Goal: Information Seeking & Learning: Compare options

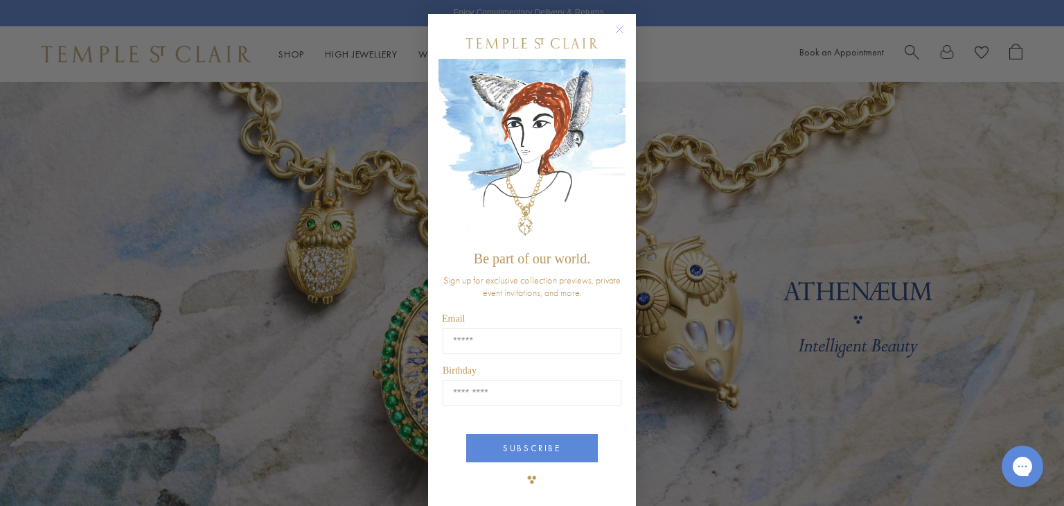
click at [617, 30] on icon "Close dialog" at bounding box center [620, 29] width 7 height 7
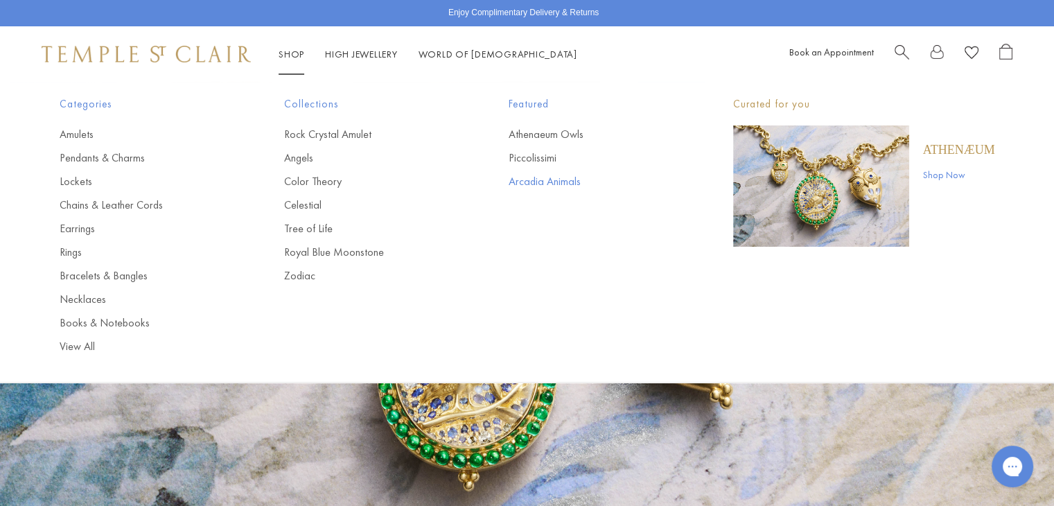
click at [565, 184] on link "Arcadia Animals" at bounding box center [593, 181] width 169 height 15
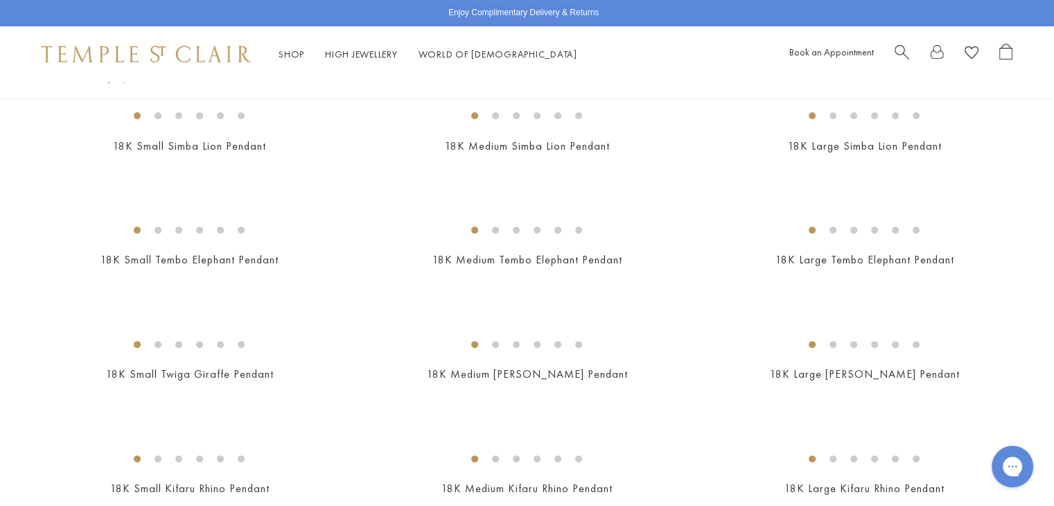
scroll to position [337, 0]
click at [745, 60] on div "Shop Shop Categories Amulets Pendants & Charms Lockets Chains & Leather Cords E…" at bounding box center [527, 53] width 1054 height 55
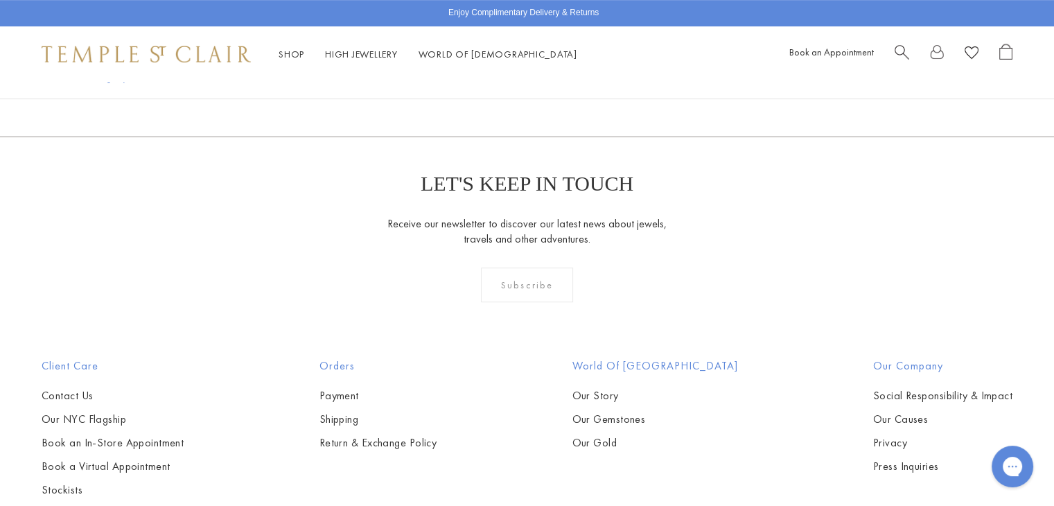
scroll to position [759, 0]
click at [0, 0] on img at bounding box center [0, 0] width 0 height 0
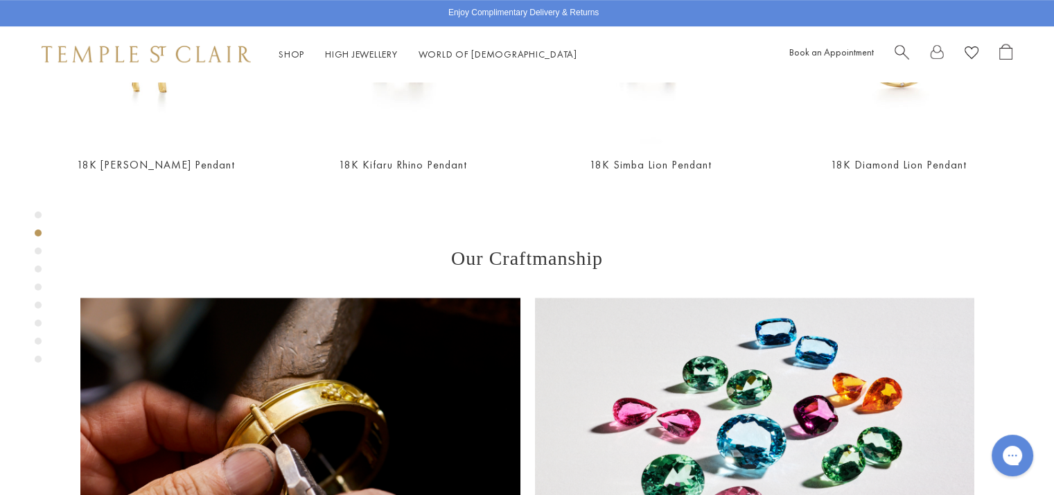
scroll to position [831, 0]
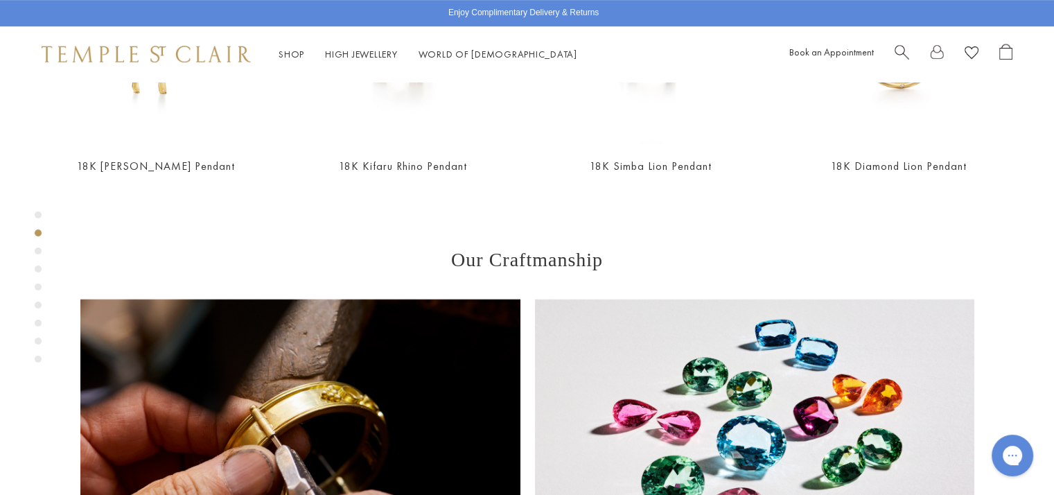
click at [39, 251] on div "Product gallery navigation" at bounding box center [38, 250] width 7 height 7
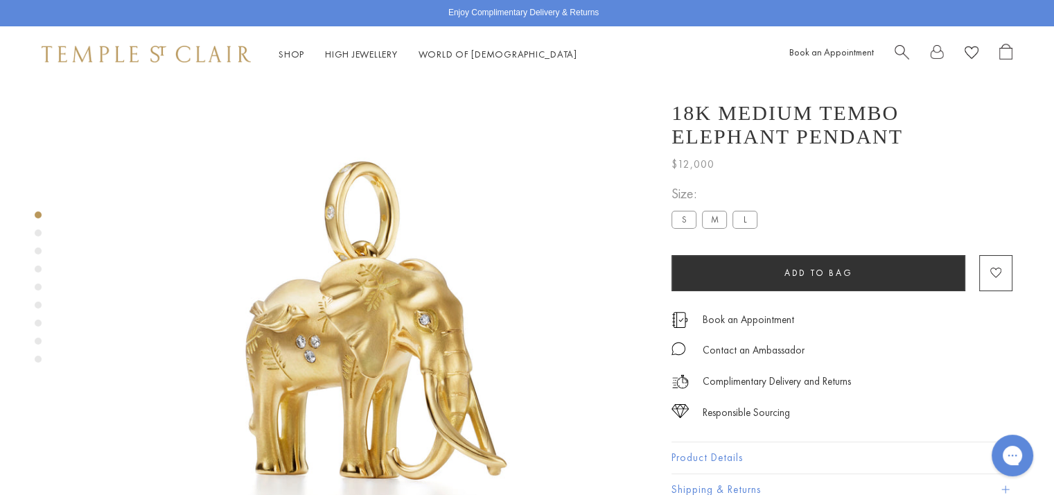
scroll to position [26, 0]
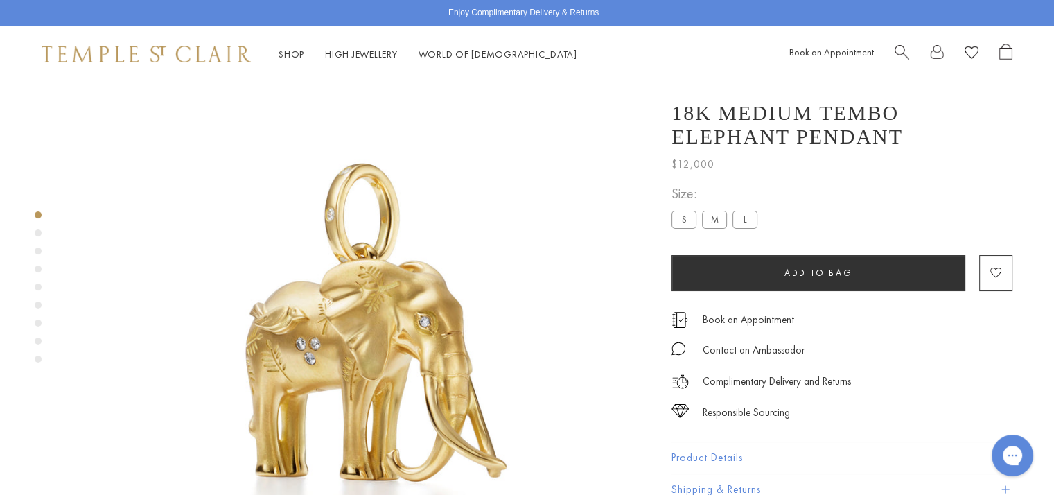
click at [37, 267] on div "Product gallery navigation" at bounding box center [38, 268] width 7 height 7
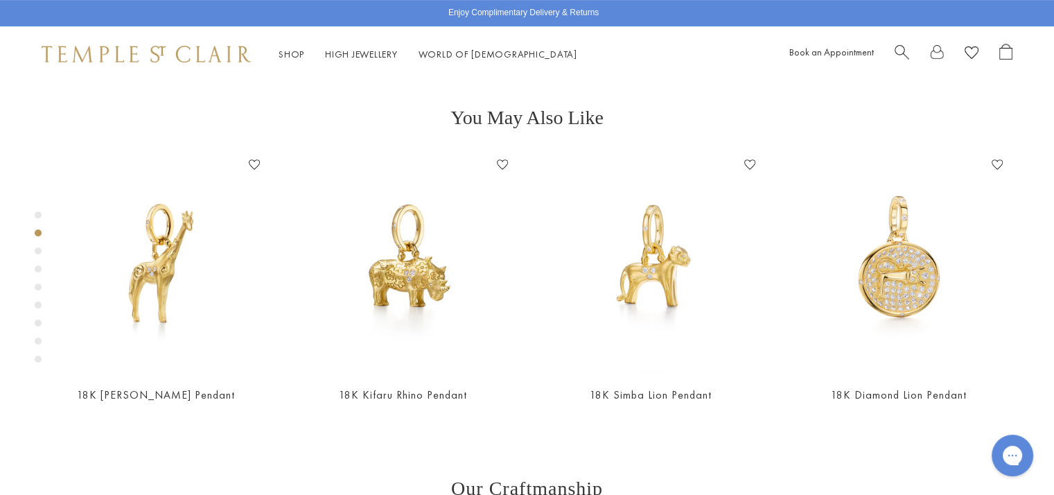
scroll to position [609, 0]
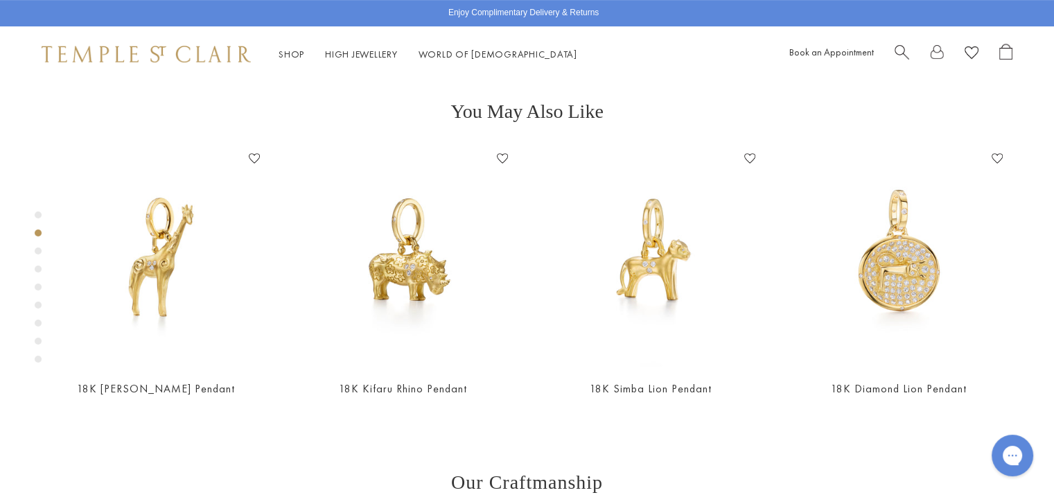
click at [38, 289] on div "Product gallery navigation" at bounding box center [38, 286] width 7 height 7
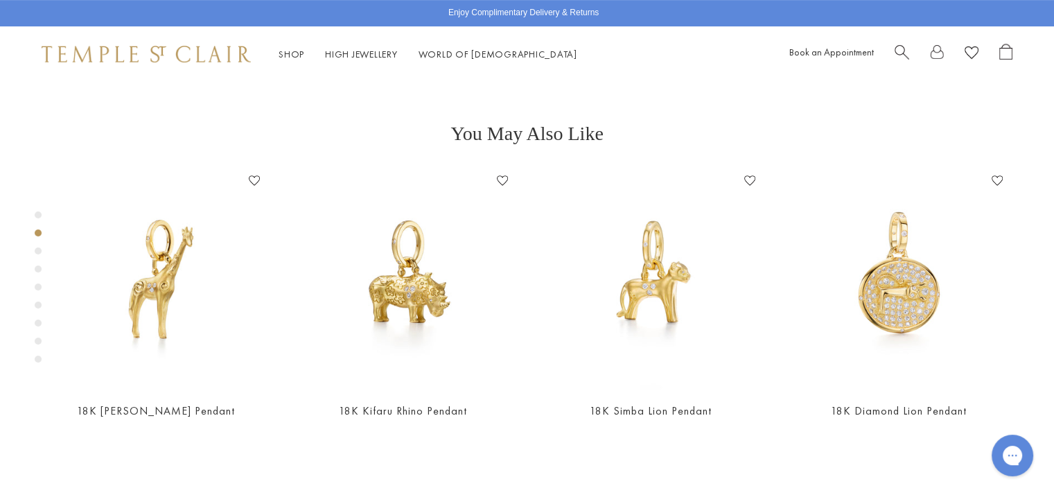
scroll to position [537, 0]
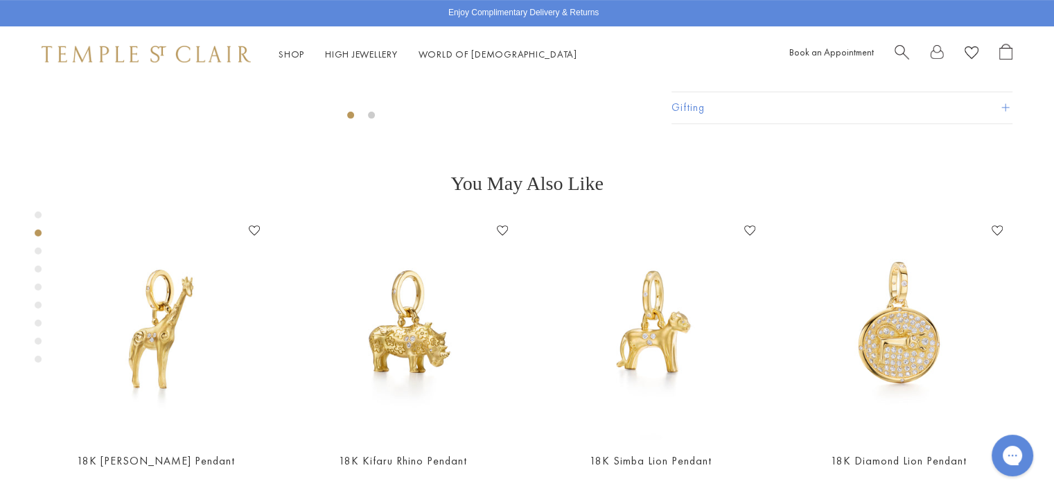
click at [41, 359] on div "Product gallery navigation" at bounding box center [38, 358] width 7 height 7
click at [39, 341] on div "Product gallery navigation" at bounding box center [38, 340] width 7 height 7
click at [36, 325] on div "Product gallery navigation" at bounding box center [38, 322] width 7 height 7
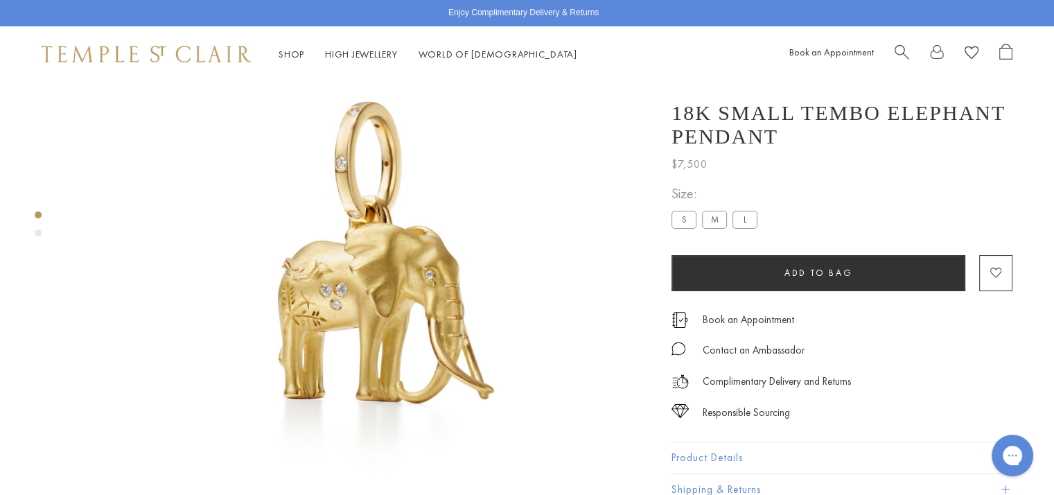
scroll to position [82, 0]
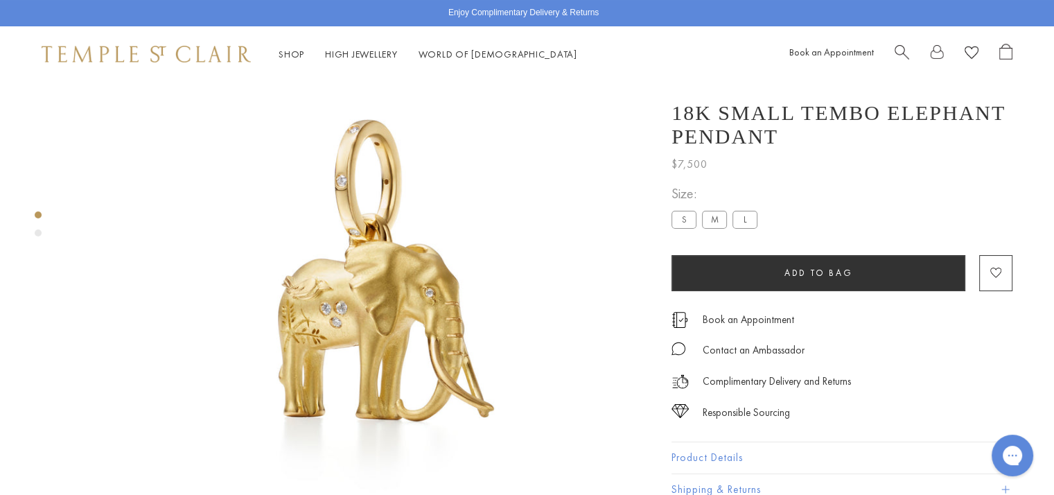
scroll to position [537, 0]
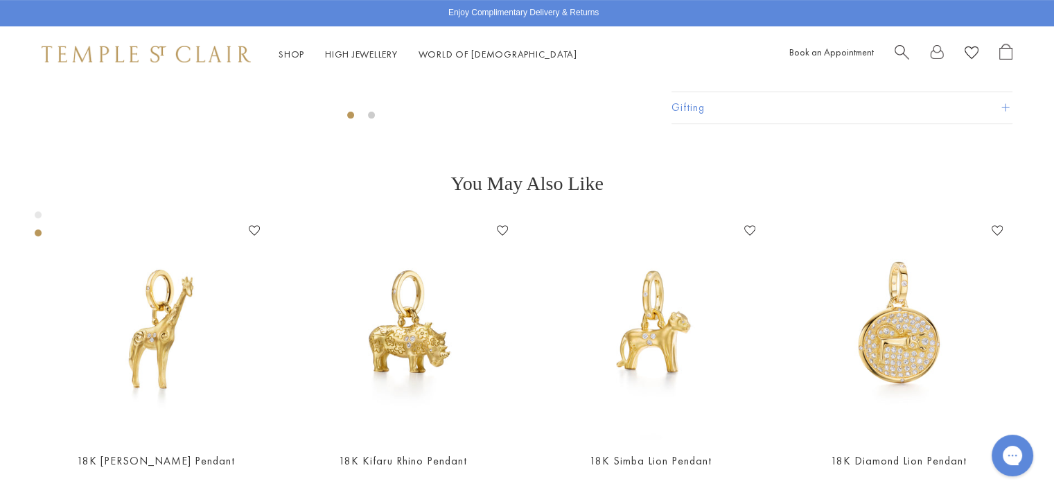
scroll to position [609, 0]
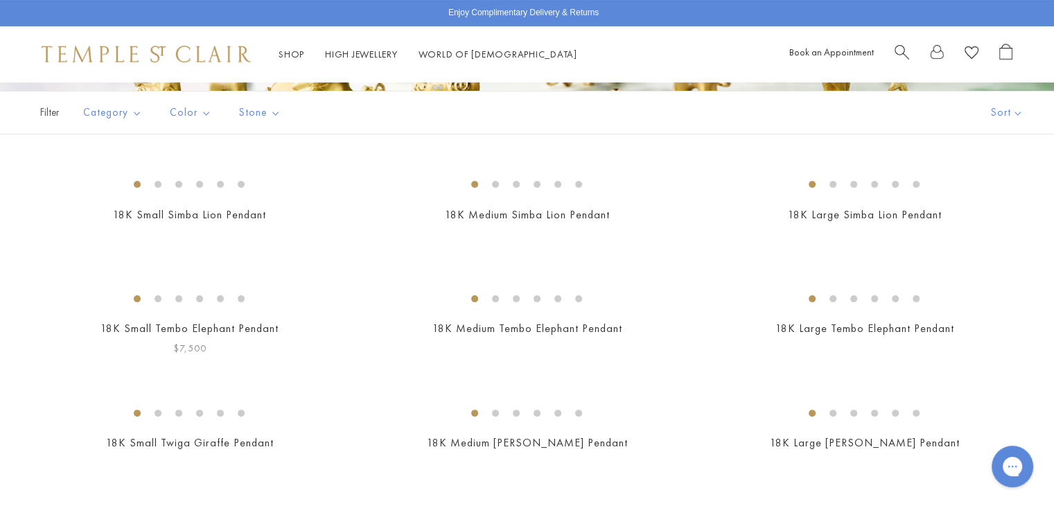
scroll to position [269, 0]
click at [0, 0] on img at bounding box center [0, 0] width 0 height 0
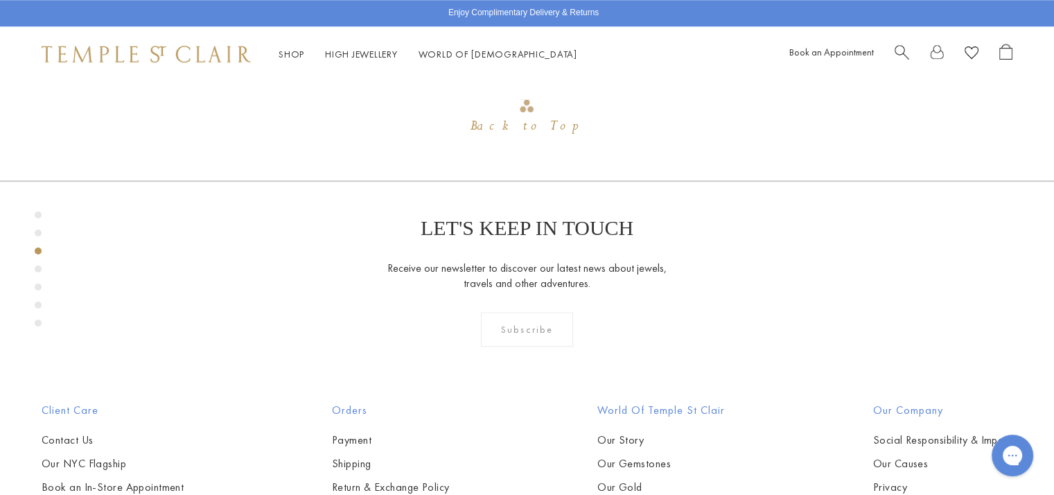
scroll to position [1691, 0]
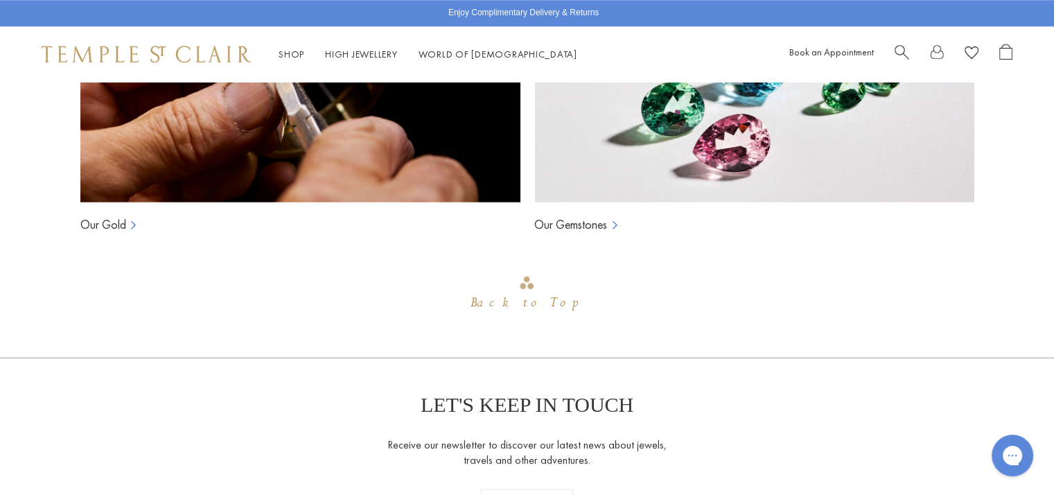
scroll to position [1206, 0]
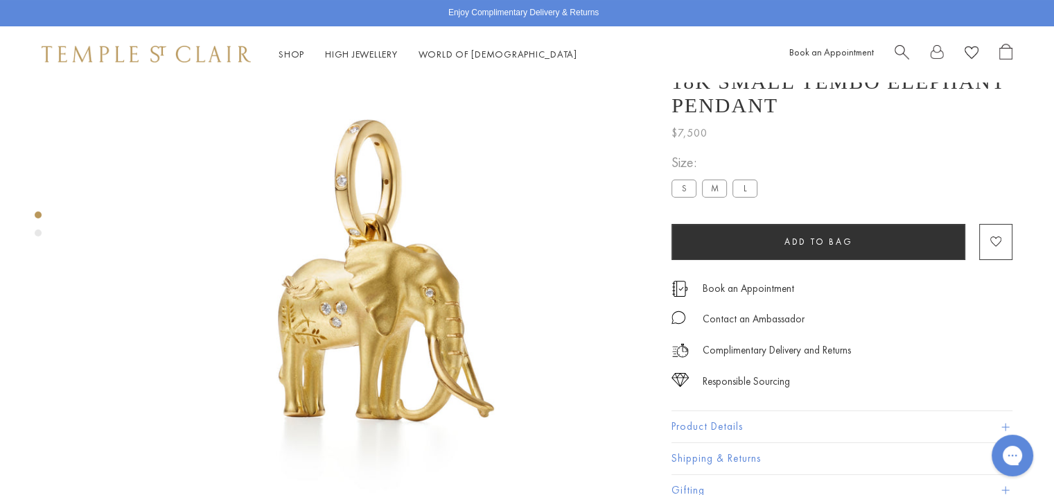
click at [721, 189] on label "M" at bounding box center [714, 187] width 25 height 17
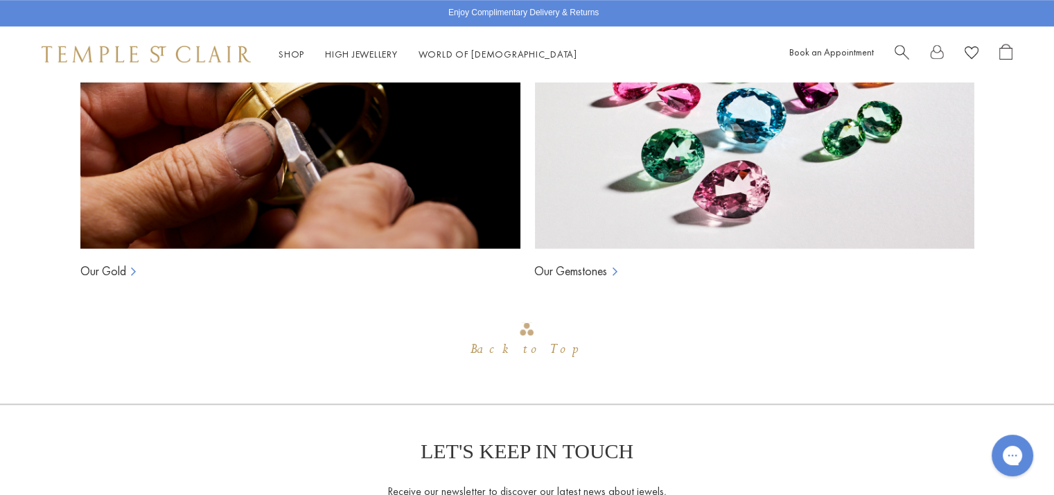
scroll to position [1160, 0]
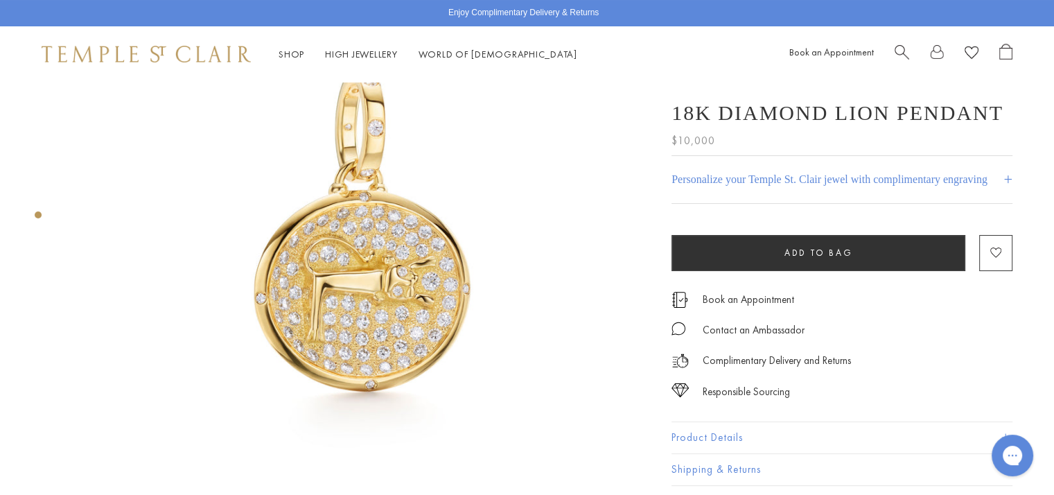
scroll to position [79, 0]
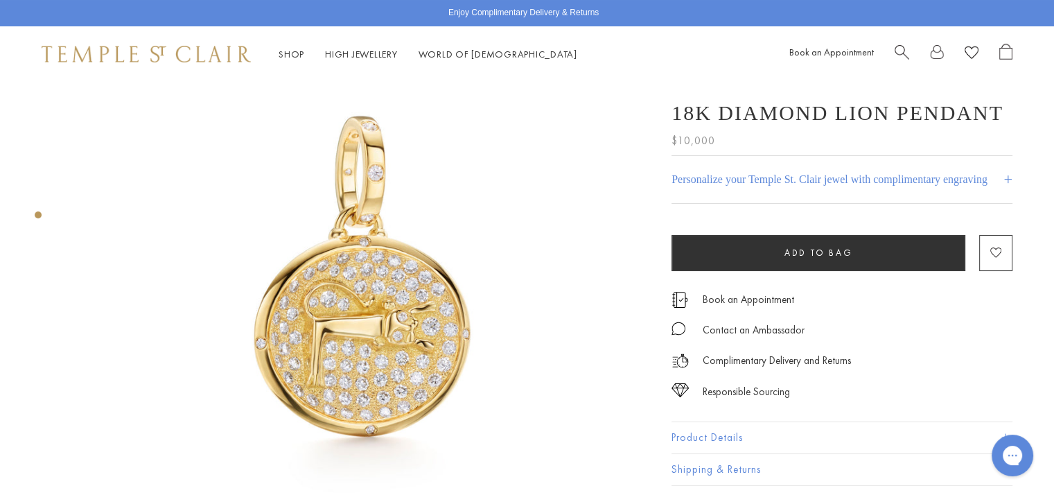
click at [748, 431] on button "Product Details" at bounding box center [841, 437] width 341 height 31
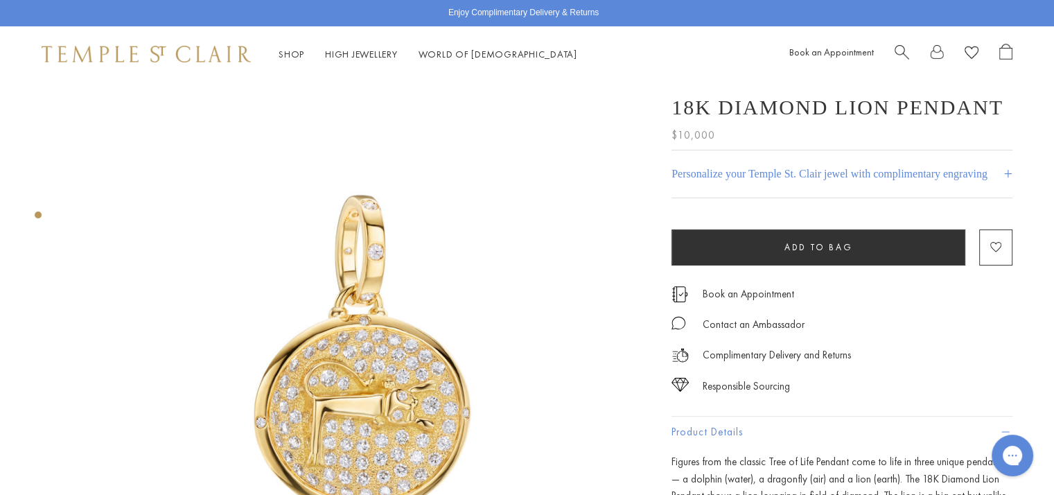
scroll to position [0, 0]
click at [784, 172] on h4 "Personalize your Temple St. Clair jewel with complimentary engraving" at bounding box center [829, 174] width 316 height 17
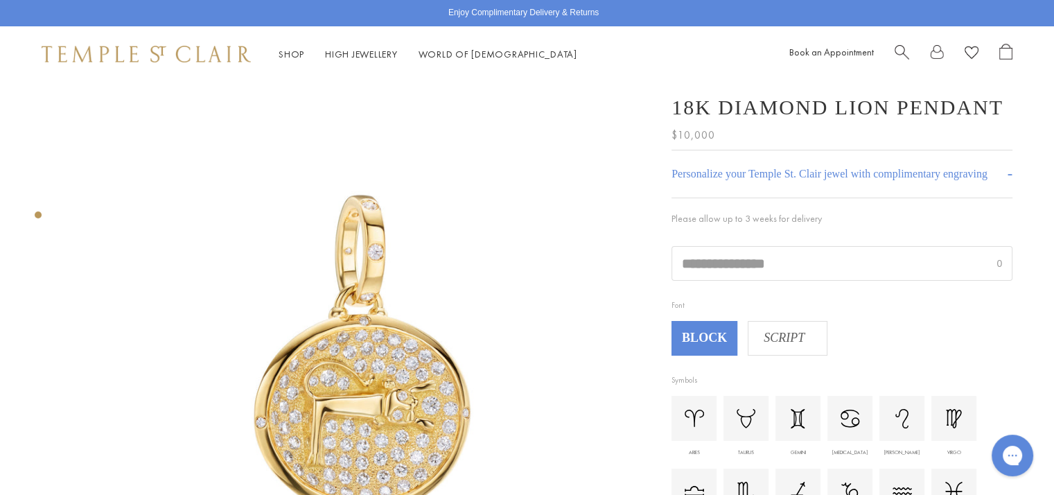
click at [779, 342] on span "SCRIPT" at bounding box center [783, 338] width 71 height 21
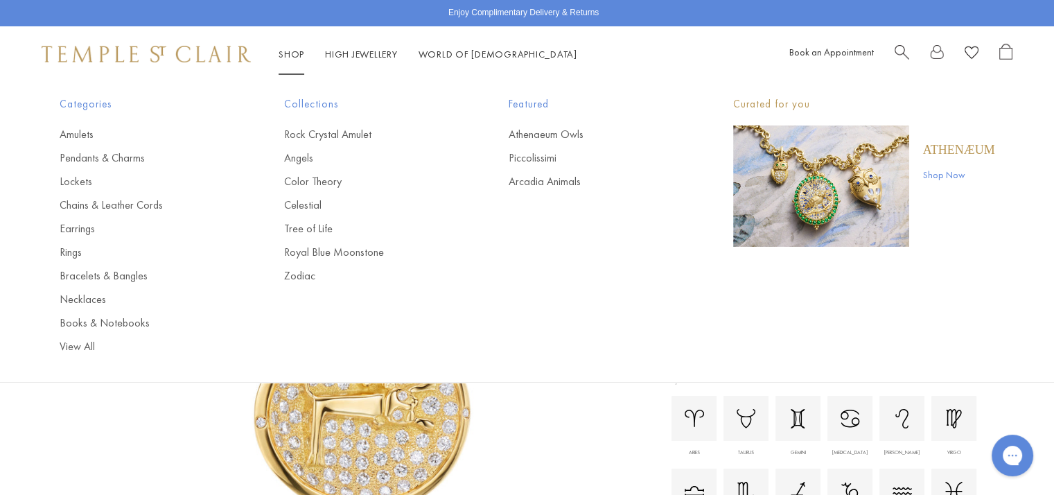
click at [547, 191] on div "Categories Amulets Pendants & Charms Lockets Chains & Leather Cords Earrings Ri…" at bounding box center [527, 225] width 1005 height 286
click at [540, 185] on link "Arcadia Animals" at bounding box center [593, 181] width 169 height 15
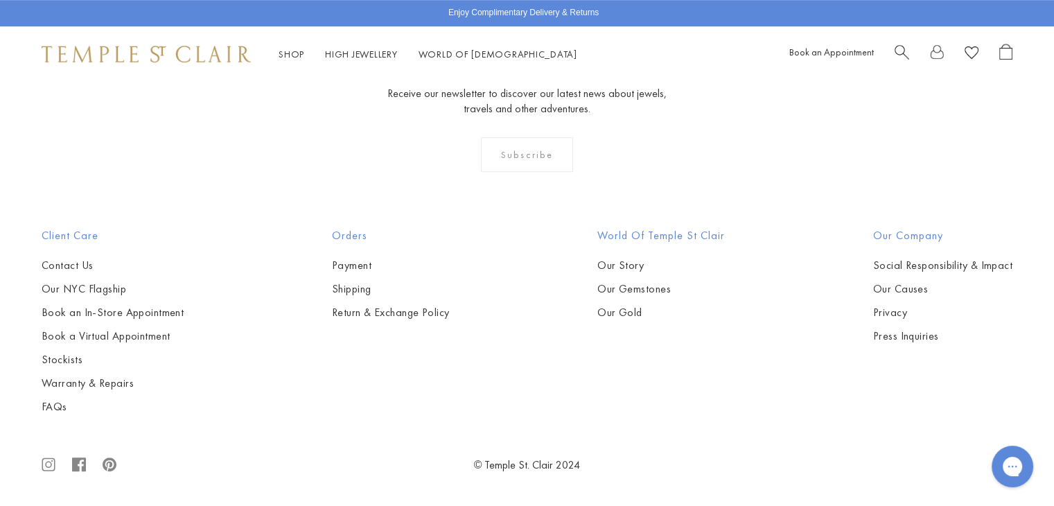
scroll to position [2027, 0]
click at [360, 57] on link "High Jewellery High Jewellery" at bounding box center [361, 54] width 73 height 12
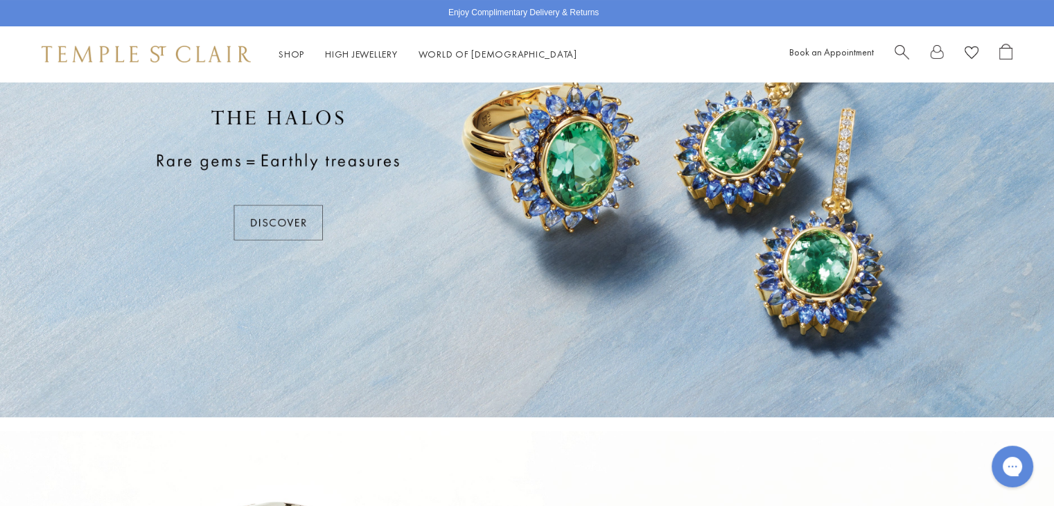
scroll to position [157, 0]
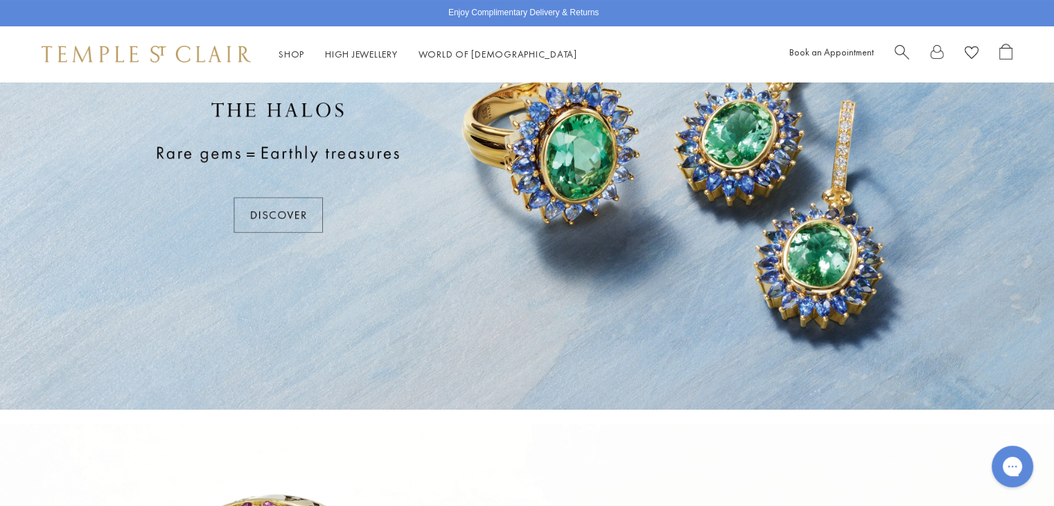
click at [299, 220] on div at bounding box center [527, 166] width 1054 height 485
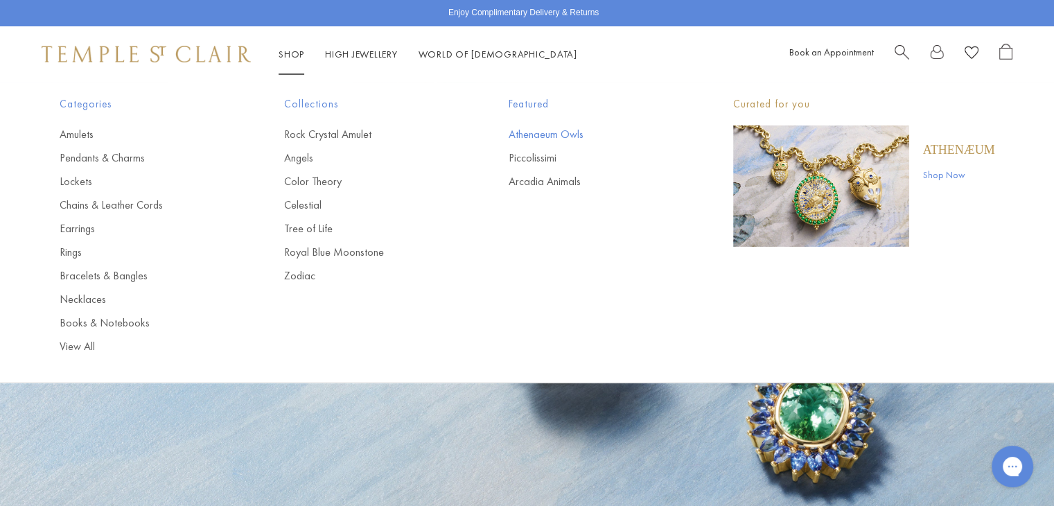
click at [538, 135] on link "Athenaeum Owls" at bounding box center [593, 134] width 169 height 15
